Goal: Task Accomplishment & Management: Manage account settings

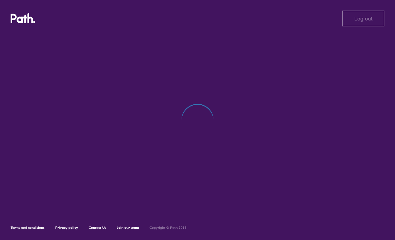
scroll to position [21, 0]
click at [368, 30] on div "Log in Log in Terms and conditions Privacy policy Contact Us Join our team Copy…" at bounding box center [197, 120] width 395 height 240
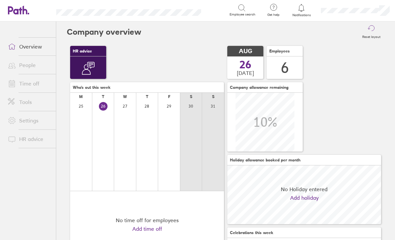
scroll to position [59, 154]
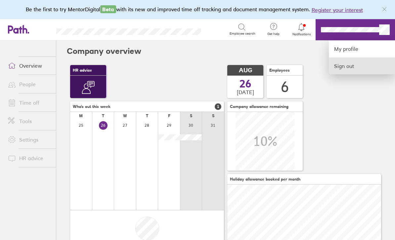
click at [361, 66] on link "Sign out" at bounding box center [362, 66] width 66 height 17
